Goal: Task Accomplishment & Management: Use online tool/utility

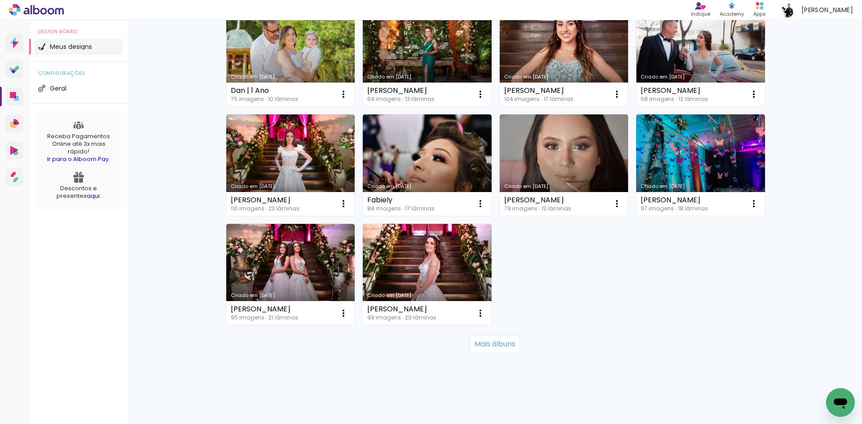
scroll to position [551, 0]
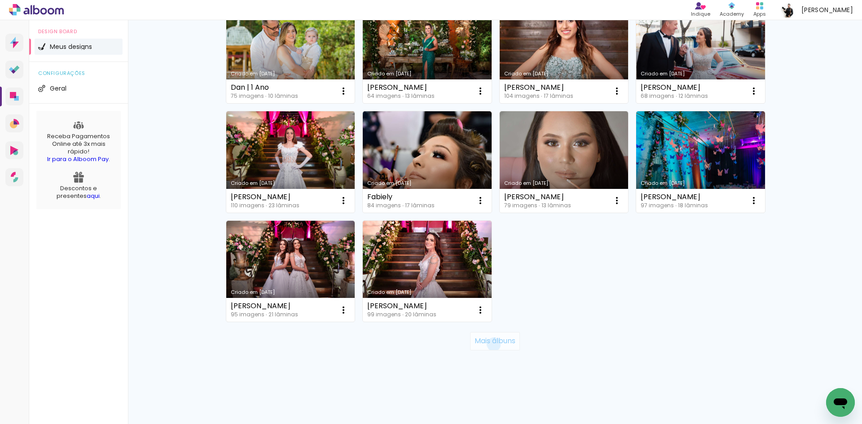
click at [0, 0] on slot "Mais álbuns" at bounding box center [0, 0] width 0 height 0
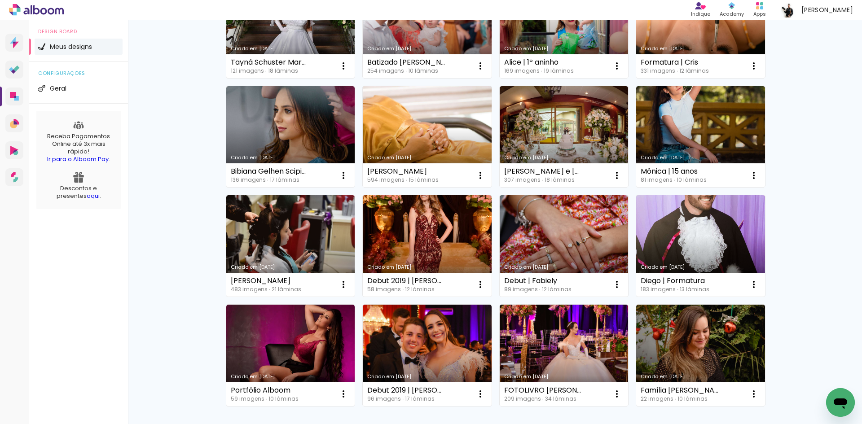
scroll to position [970, 0]
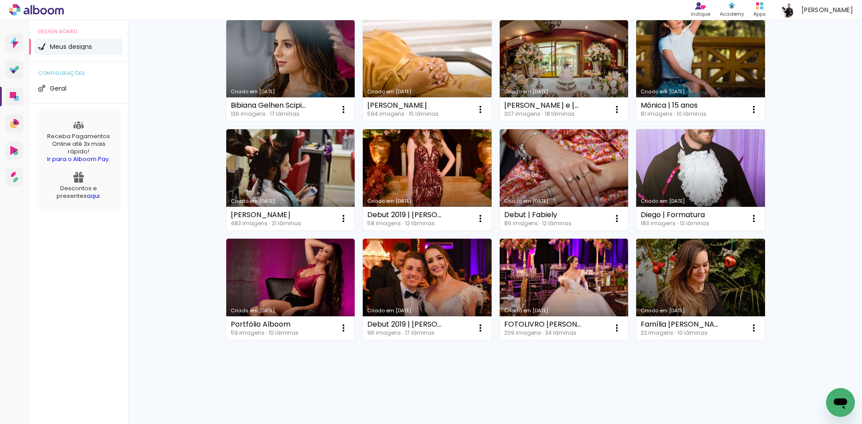
click at [416, 168] on link "Criado em [DATE]" at bounding box center [427, 179] width 129 height 101
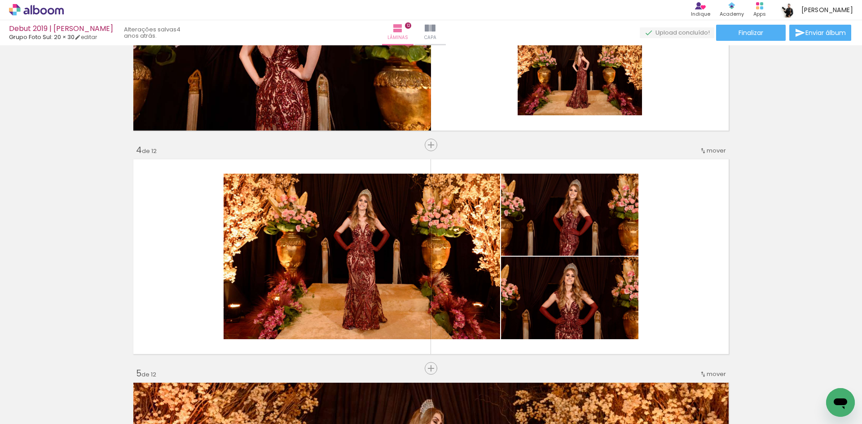
scroll to position [464, 0]
